Goal: Navigation & Orientation: Go to known website

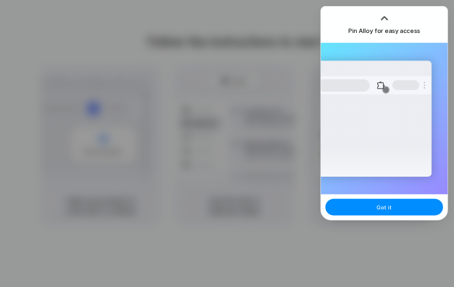
click at [383, 17] on div at bounding box center [384, 17] width 11 height 11
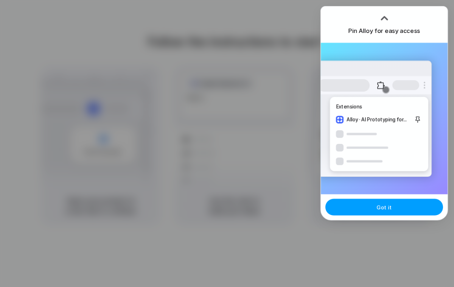
click at [387, 205] on span "Got it" at bounding box center [384, 207] width 15 height 8
